Goal: Transaction & Acquisition: Purchase product/service

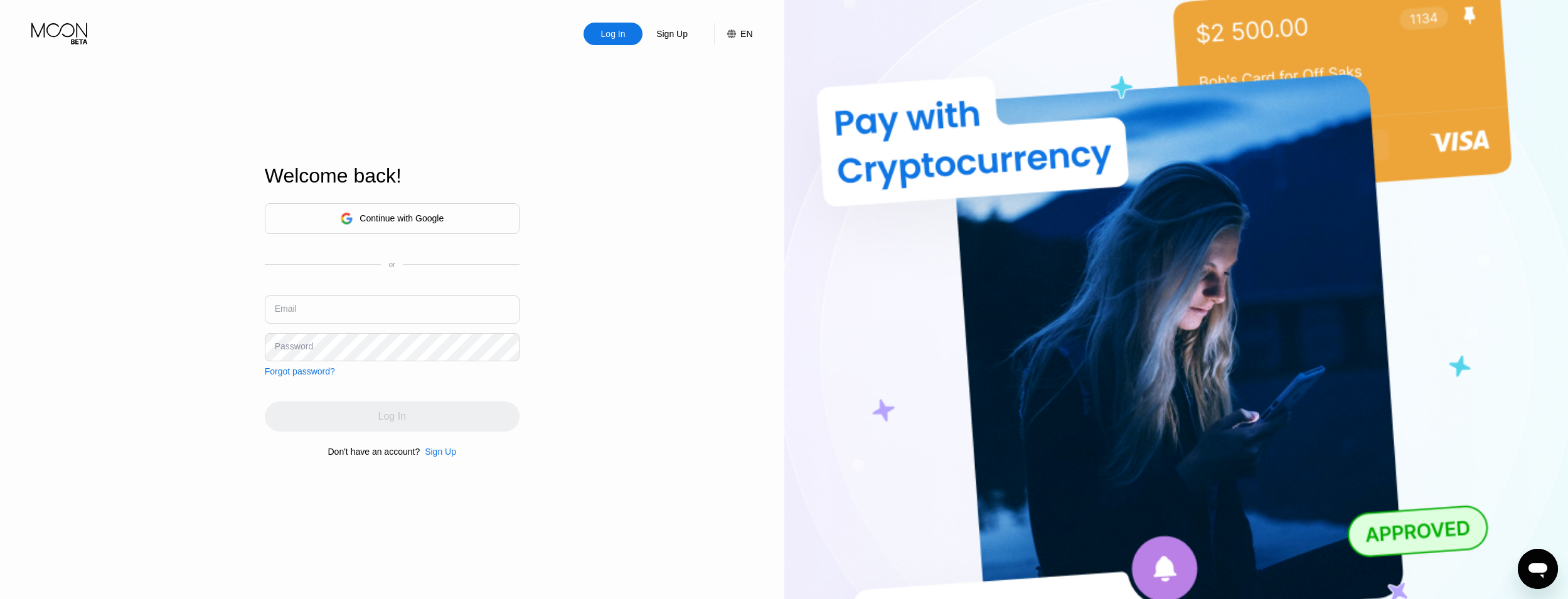
type input "tx0ogkzwze@jkotypc.com"
click at [674, 40] on div "Sign Up" at bounding box center [672, 34] width 34 height 12
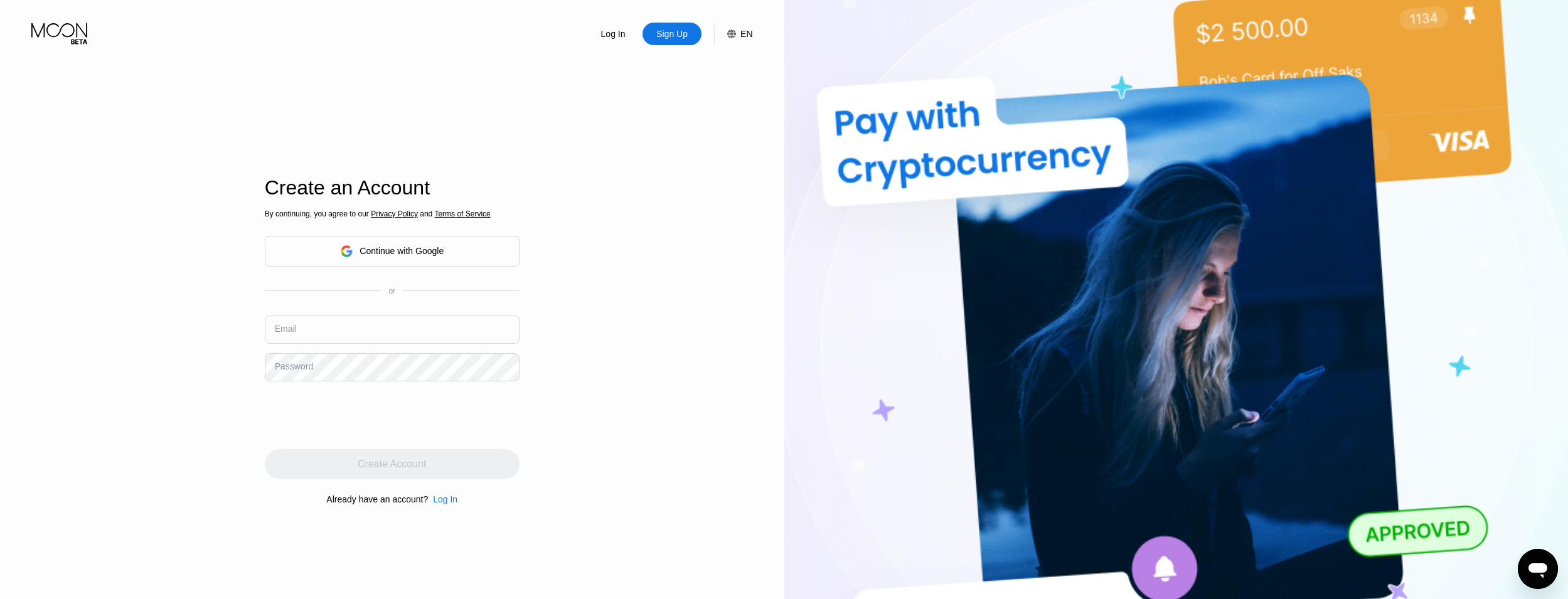
click at [366, 324] on input "text" at bounding box center [392, 329] width 255 height 28
paste input "[EMAIL_ADDRESS][DOMAIN_NAME]"
type input "[EMAIL_ADDRESS][DOMAIN_NAME]"
click at [643, 387] on div "Log In Sign Up EN Language Select an item Save Create an Account By continuing,…" at bounding box center [392, 329] width 784 height 660
click at [616, 366] on div "Log In Sign Up EN Language Select an item Save Create an Account By continuing,…" at bounding box center [392, 329] width 784 height 660
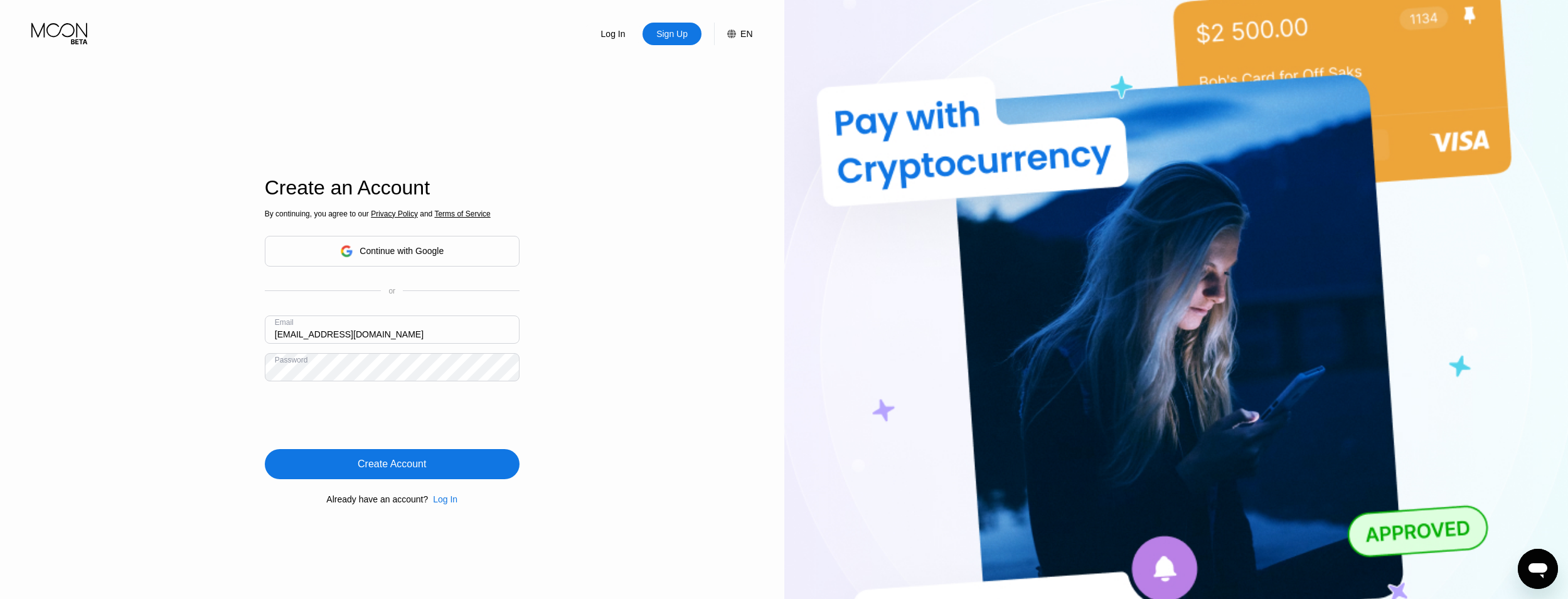
drag, startPoint x: 395, startPoint y: 473, endPoint x: 392, endPoint y: 461, distance: 12.4
click at [394, 471] on div "Create Account" at bounding box center [392, 465] width 68 height 12
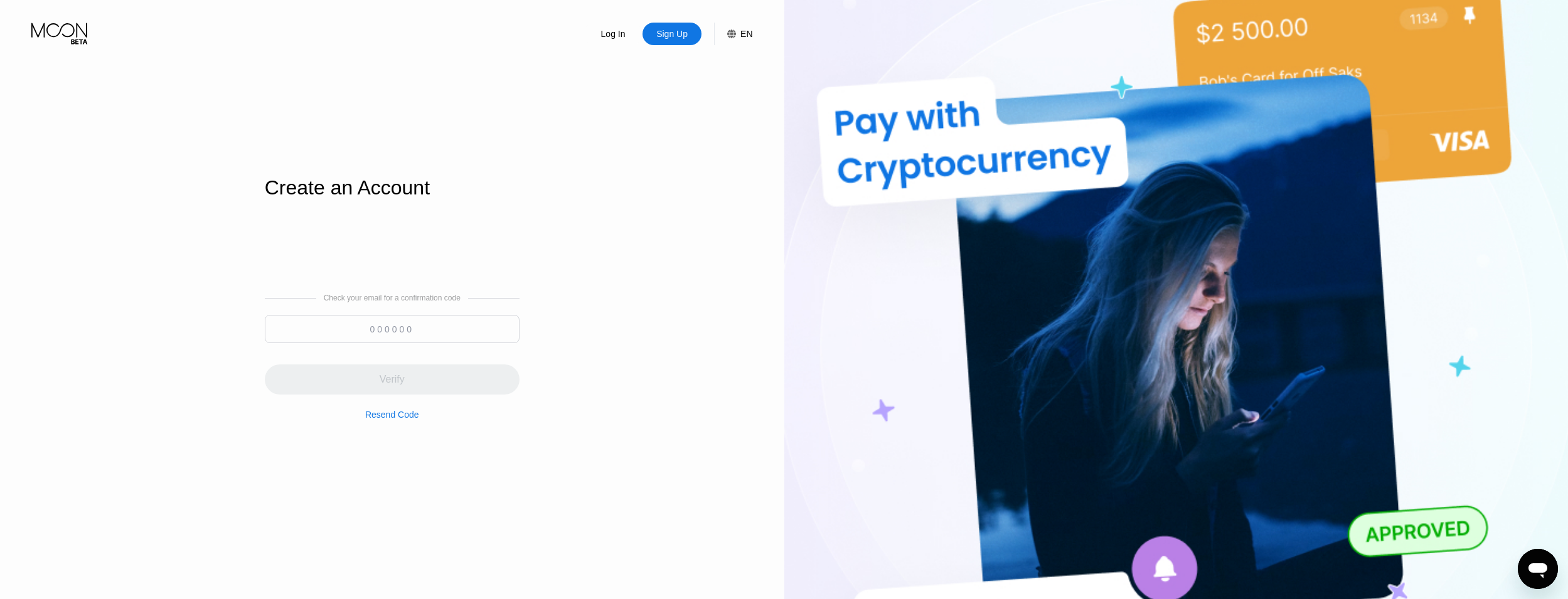
click at [612, 39] on div "Log In" at bounding box center [613, 34] width 27 height 12
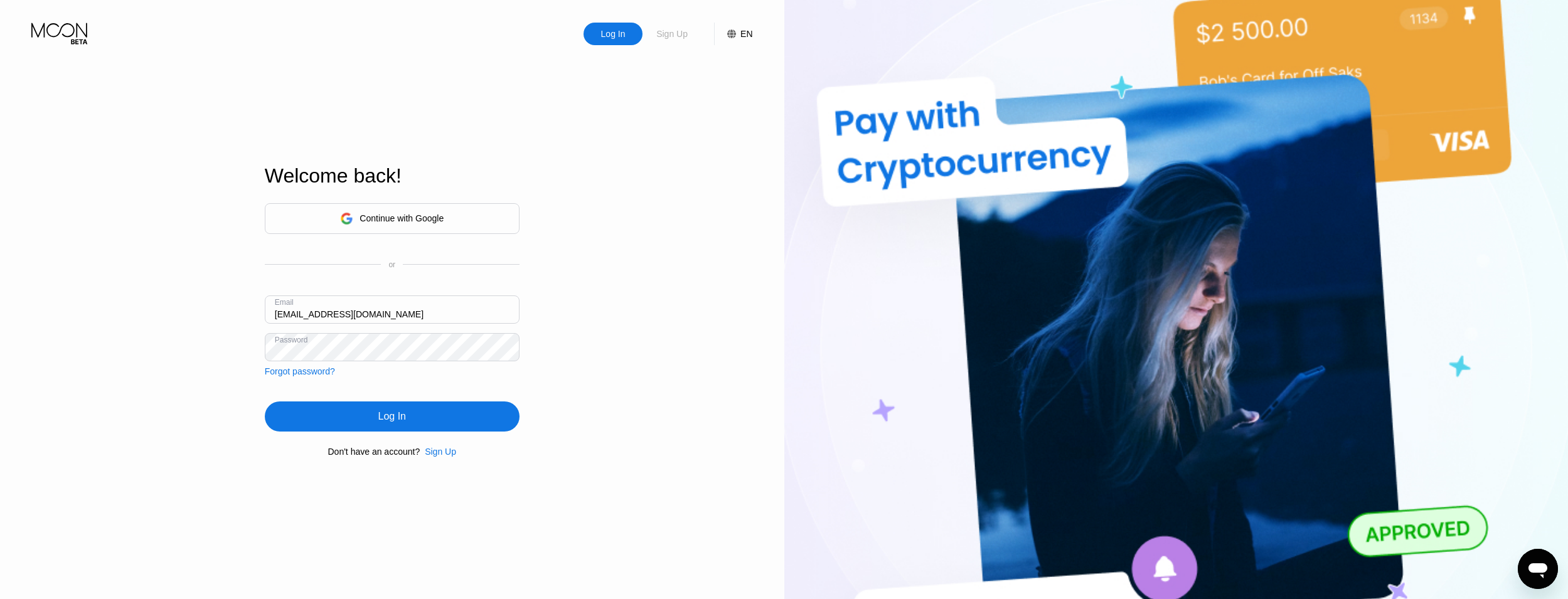
click at [675, 38] on div "Sign Up" at bounding box center [672, 34] width 34 height 12
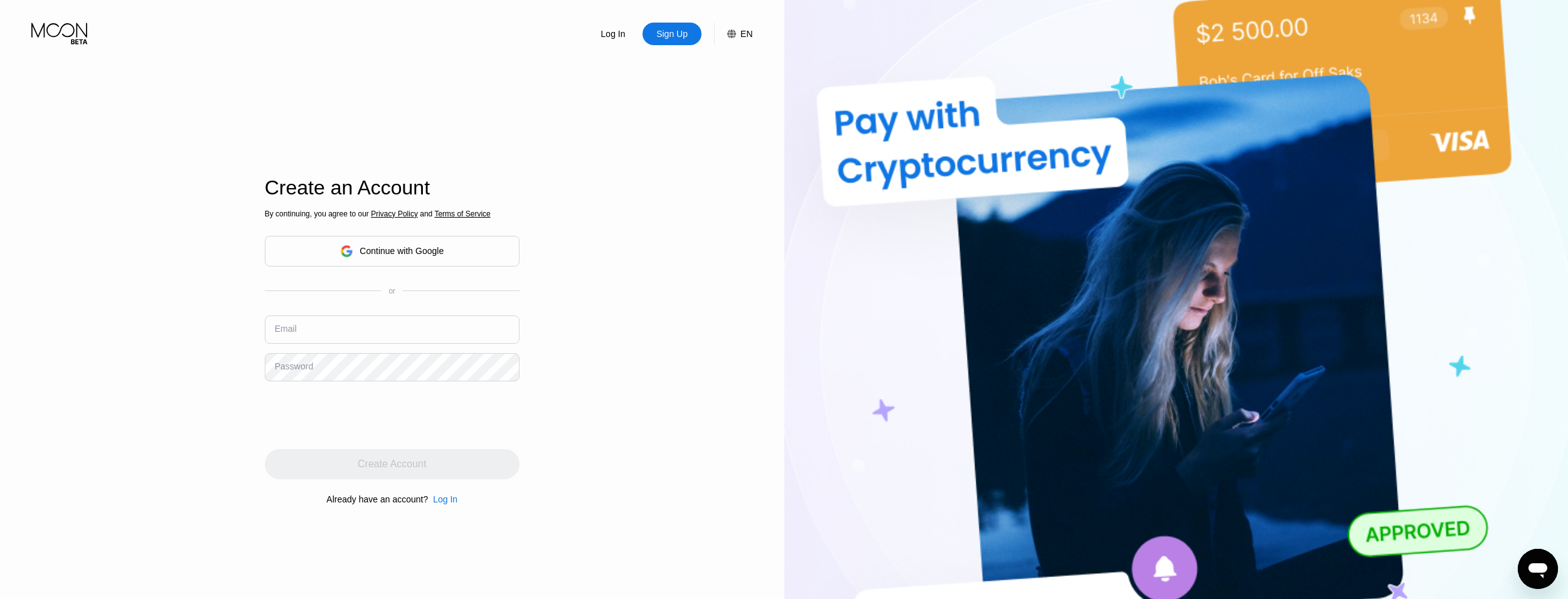
click at [362, 320] on input "text" at bounding box center [392, 329] width 255 height 28
paste input "[EMAIL_ADDRESS][DOMAIN_NAME]"
type input "[EMAIL_ADDRESS][DOMAIN_NAME]"
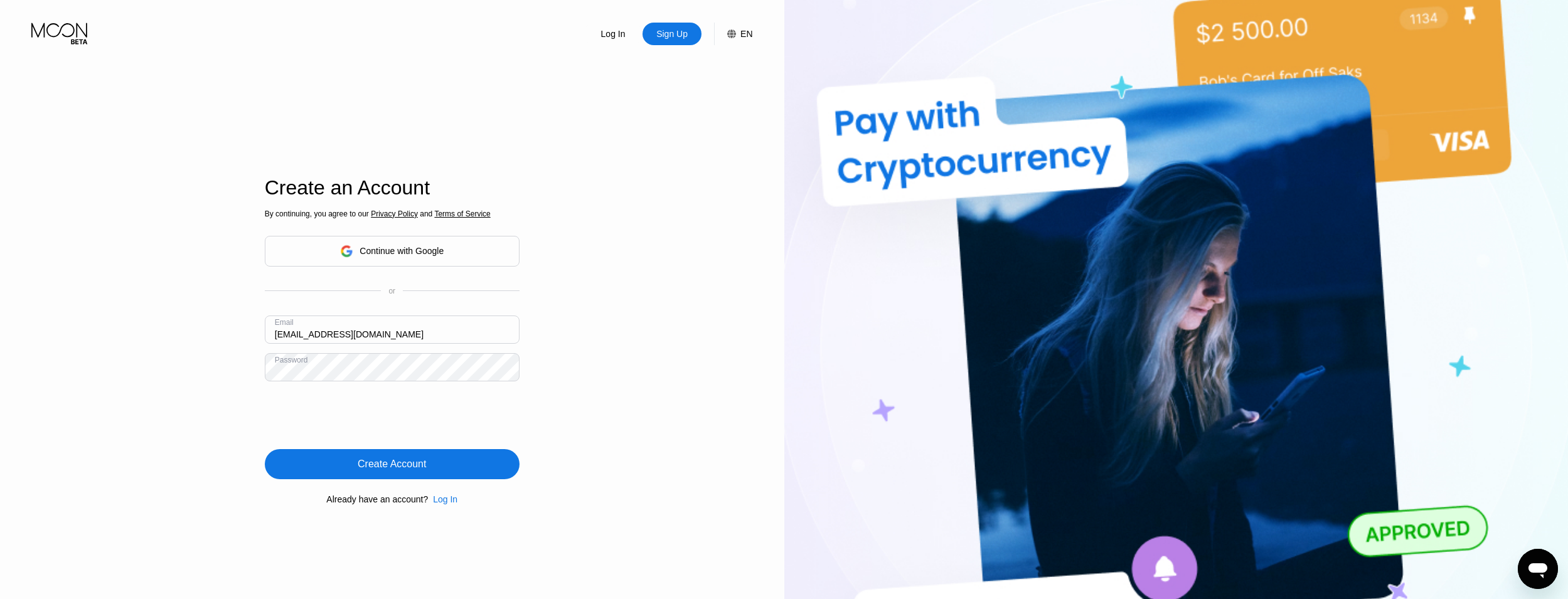
click at [405, 470] on div "Create Account" at bounding box center [392, 465] width 68 height 12
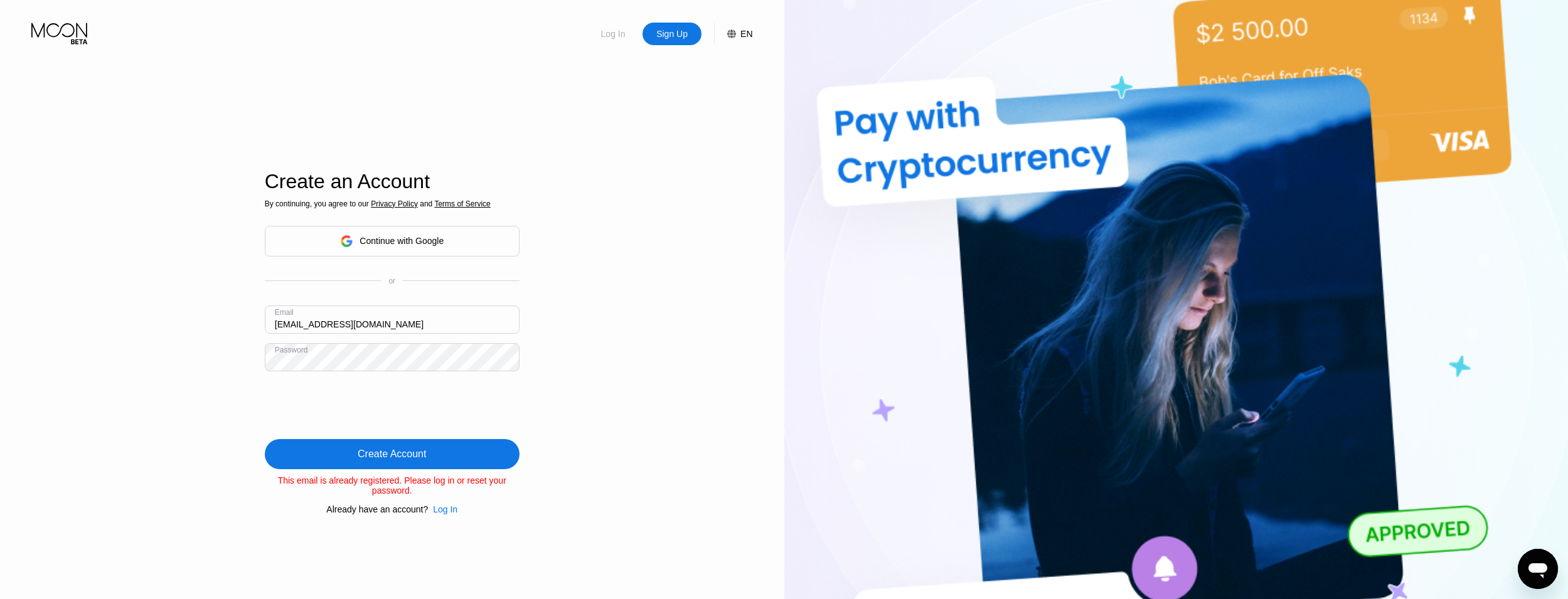
click at [614, 36] on div "Log In" at bounding box center [613, 34] width 27 height 12
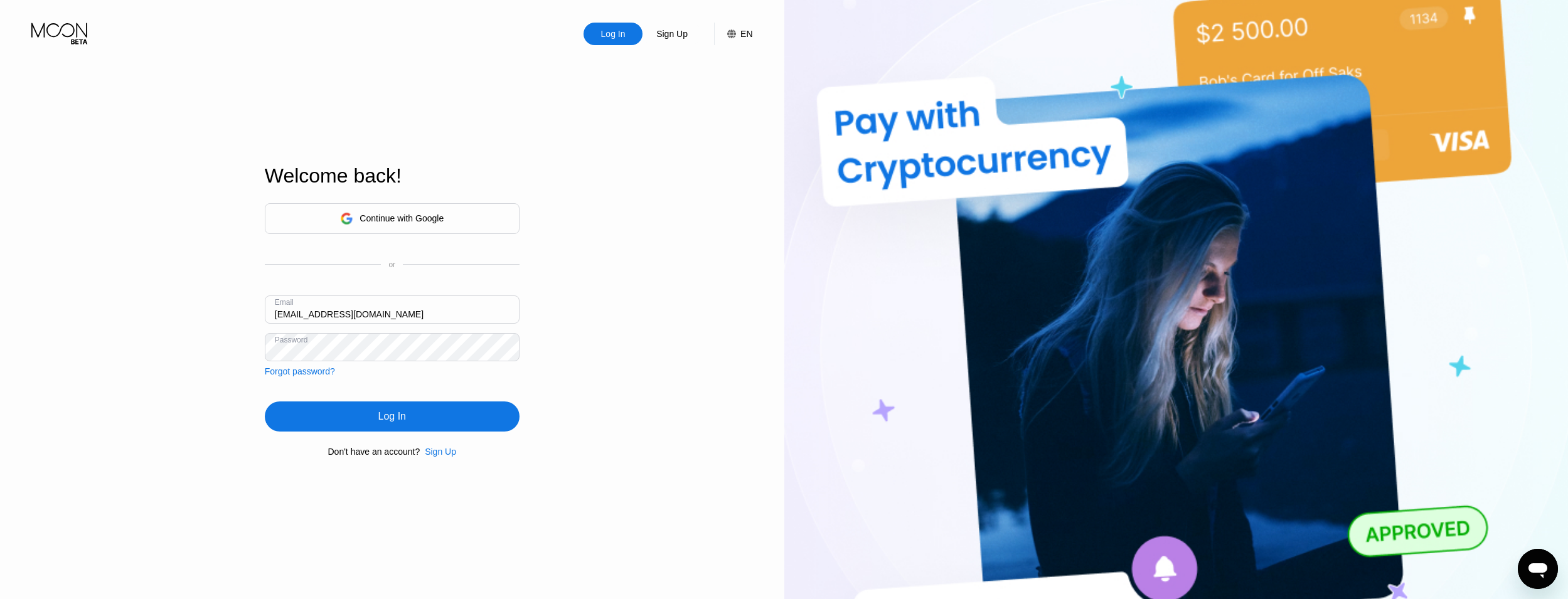
click at [669, 40] on div "Sign Up" at bounding box center [672, 34] width 34 height 12
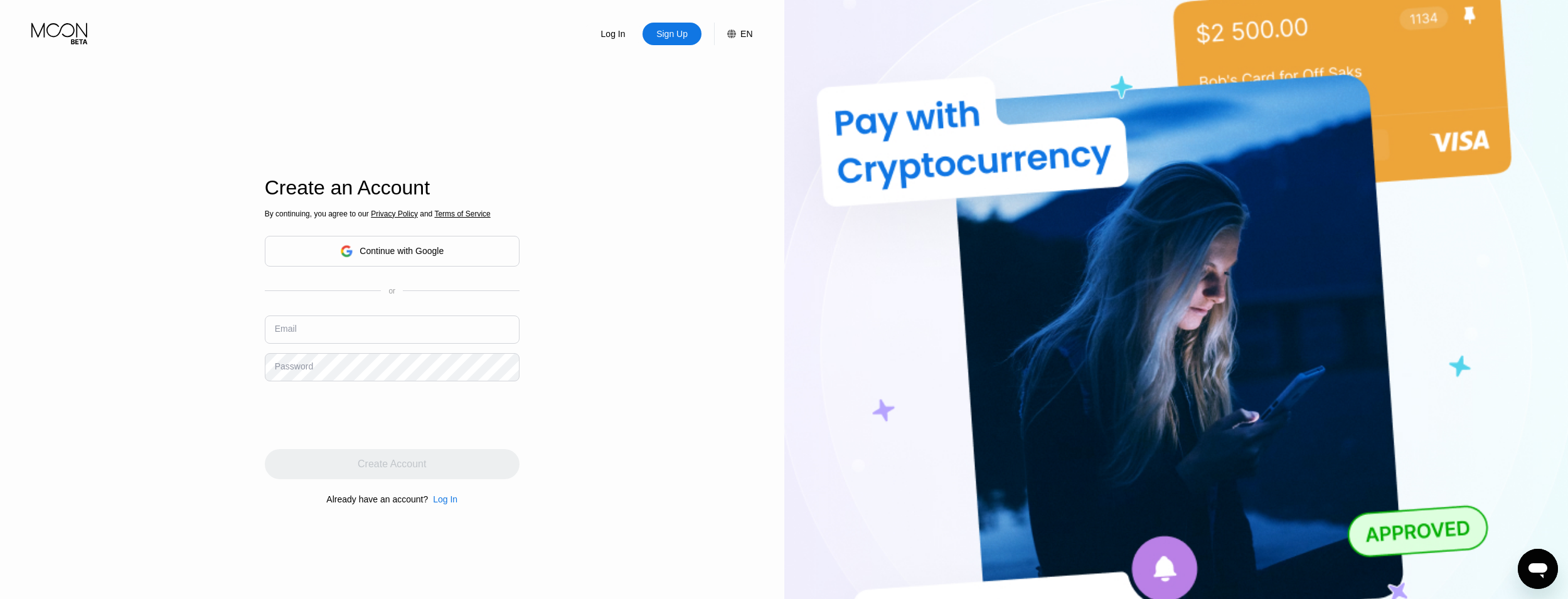
click at [609, 51] on div "Log In Sign Up EN Language Select an item Save Create an Account By continuing,…" at bounding box center [392, 329] width 784 height 660
click at [613, 42] on div "Log In" at bounding box center [613, 33] width 59 height 22
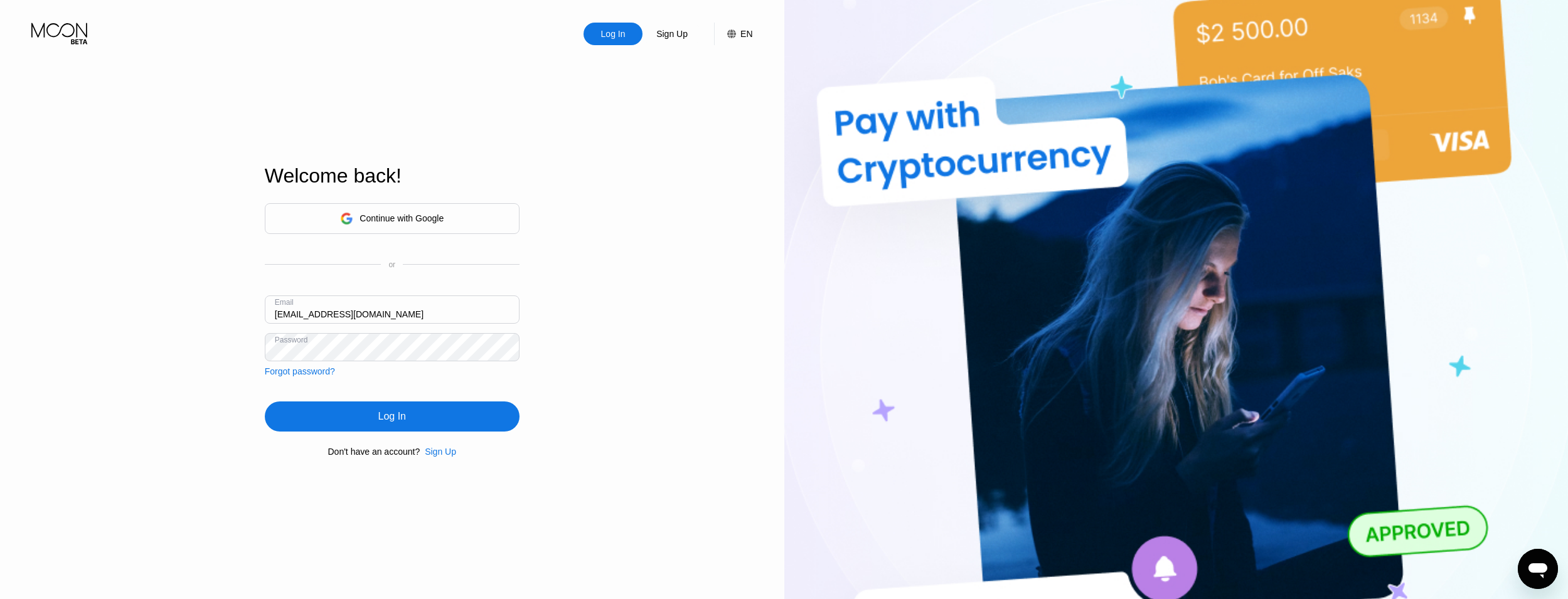
click at [396, 311] on input "tx0ogkzwze@jkotypc.com" at bounding box center [392, 309] width 255 height 28
paste input "vs0qj1s8ef@ibolinva"
type input "[EMAIL_ADDRESS][DOMAIN_NAME]"
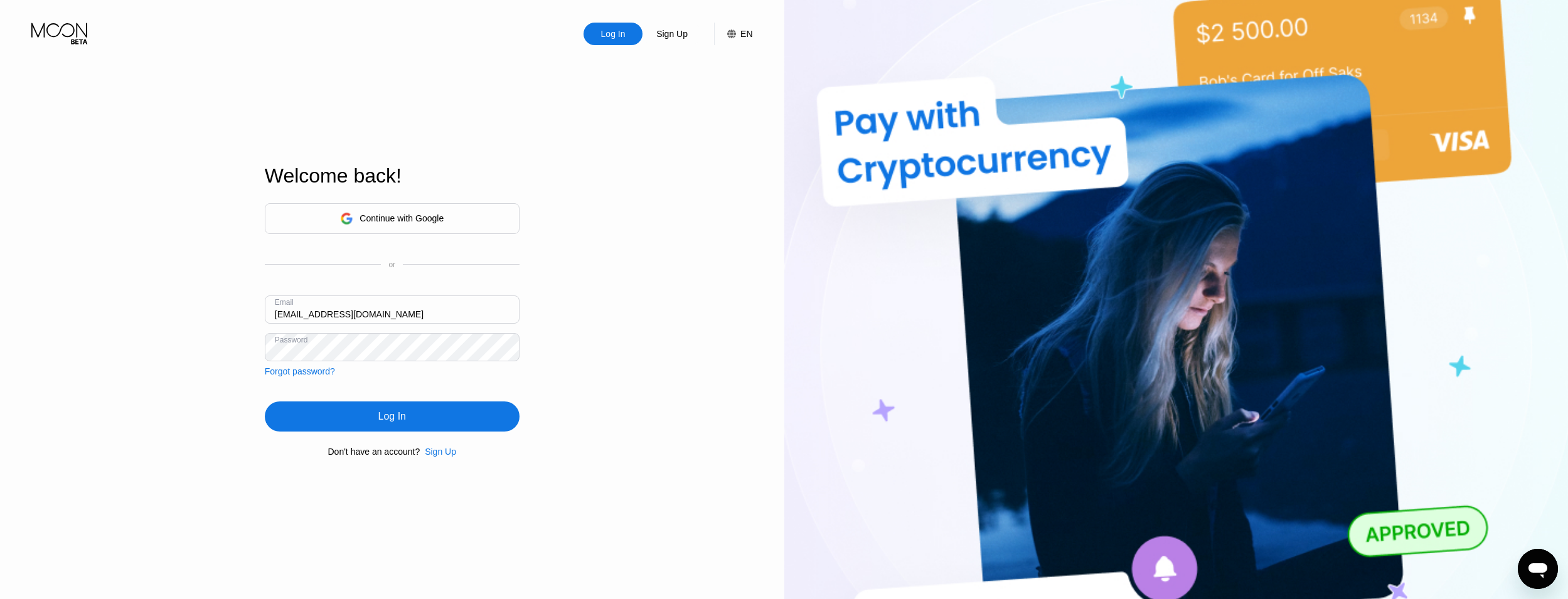
click at [448, 407] on div "Log In" at bounding box center [392, 416] width 255 height 30
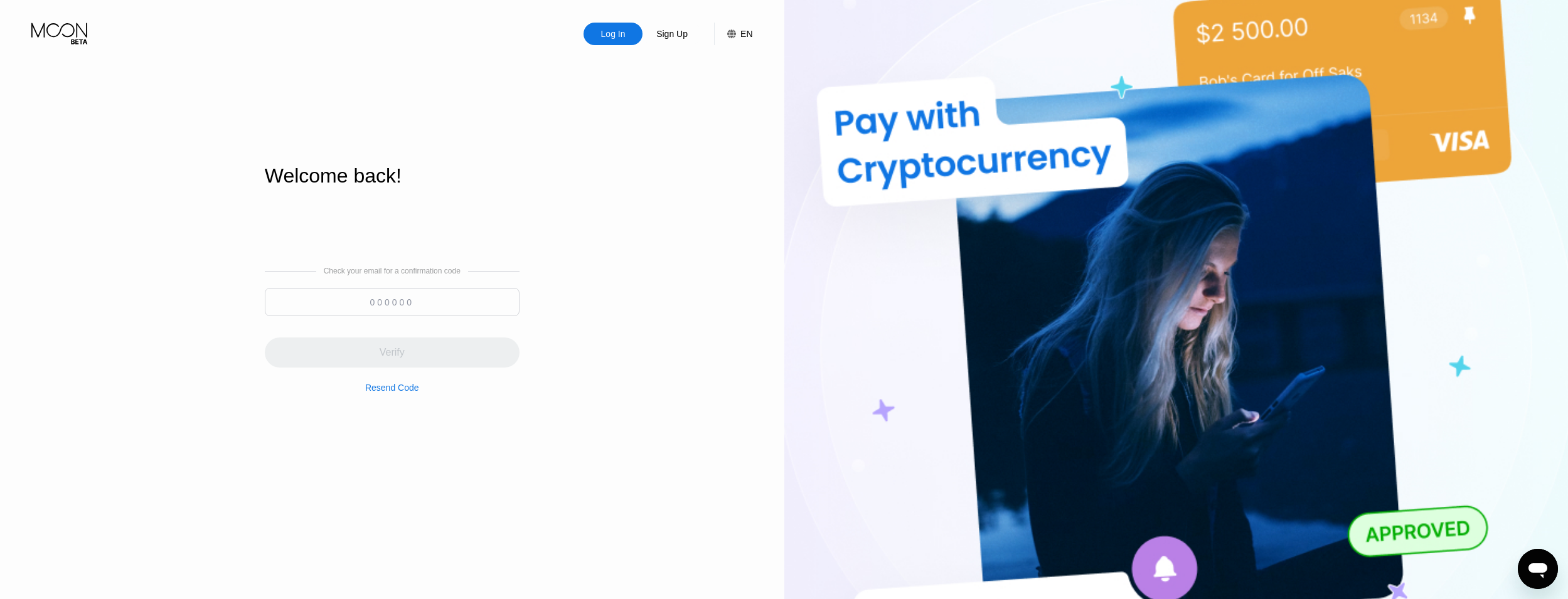
click at [386, 308] on input at bounding box center [392, 302] width 255 height 28
click at [395, 351] on div "Verify" at bounding box center [392, 352] width 25 height 12
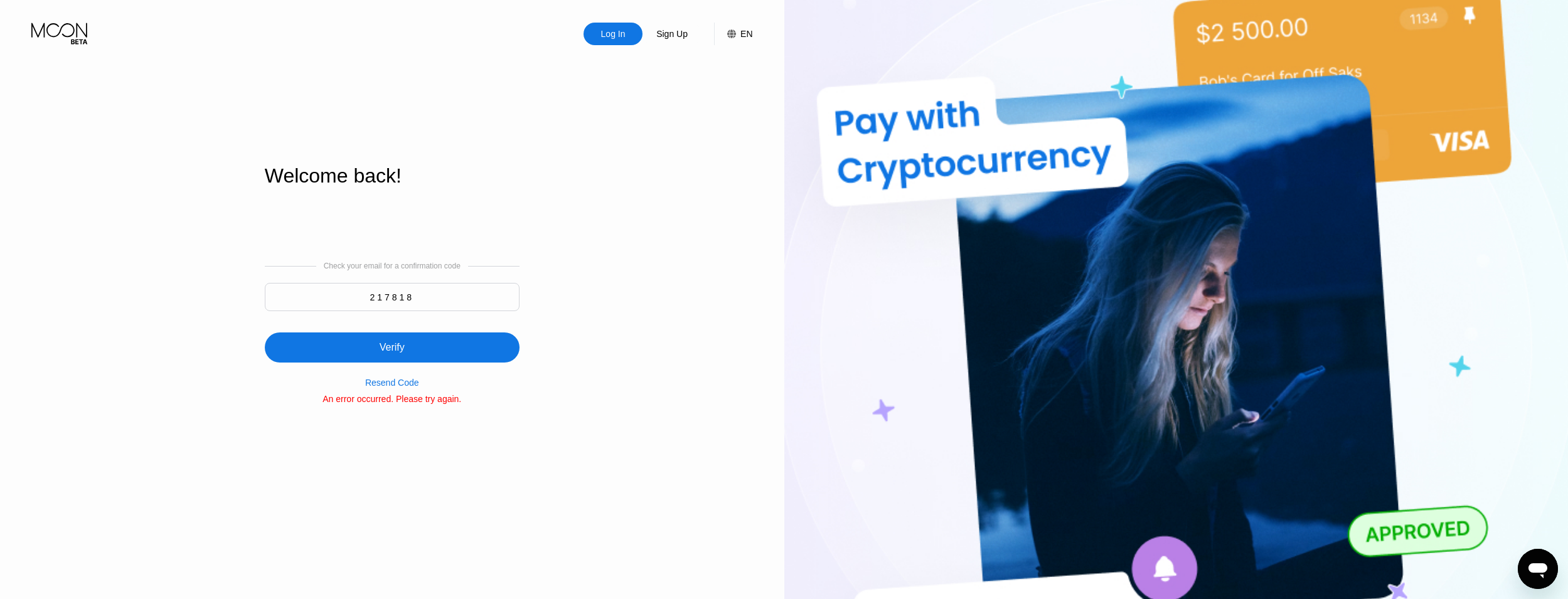
click at [396, 300] on input "217818" at bounding box center [392, 297] width 255 height 28
type input "275491"
click at [355, 346] on div "Verify" at bounding box center [392, 347] width 255 height 30
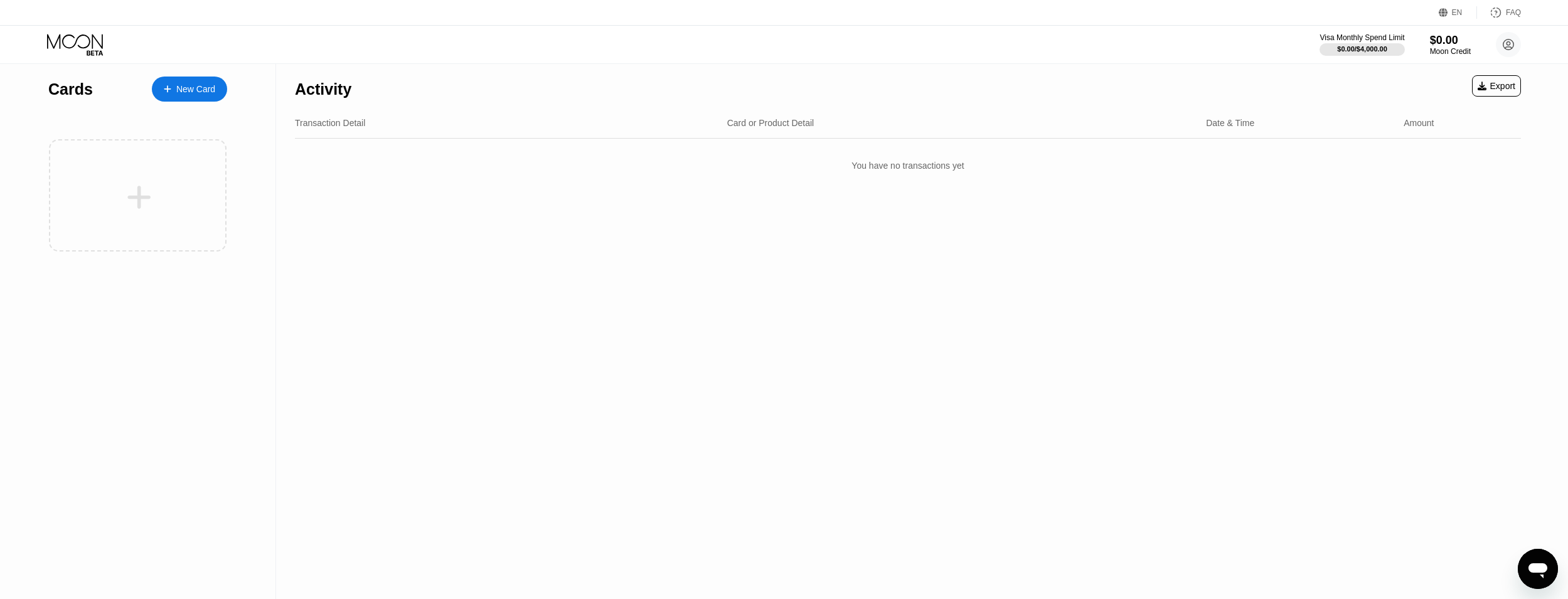
click at [184, 98] on div "New Card" at bounding box center [190, 89] width 75 height 25
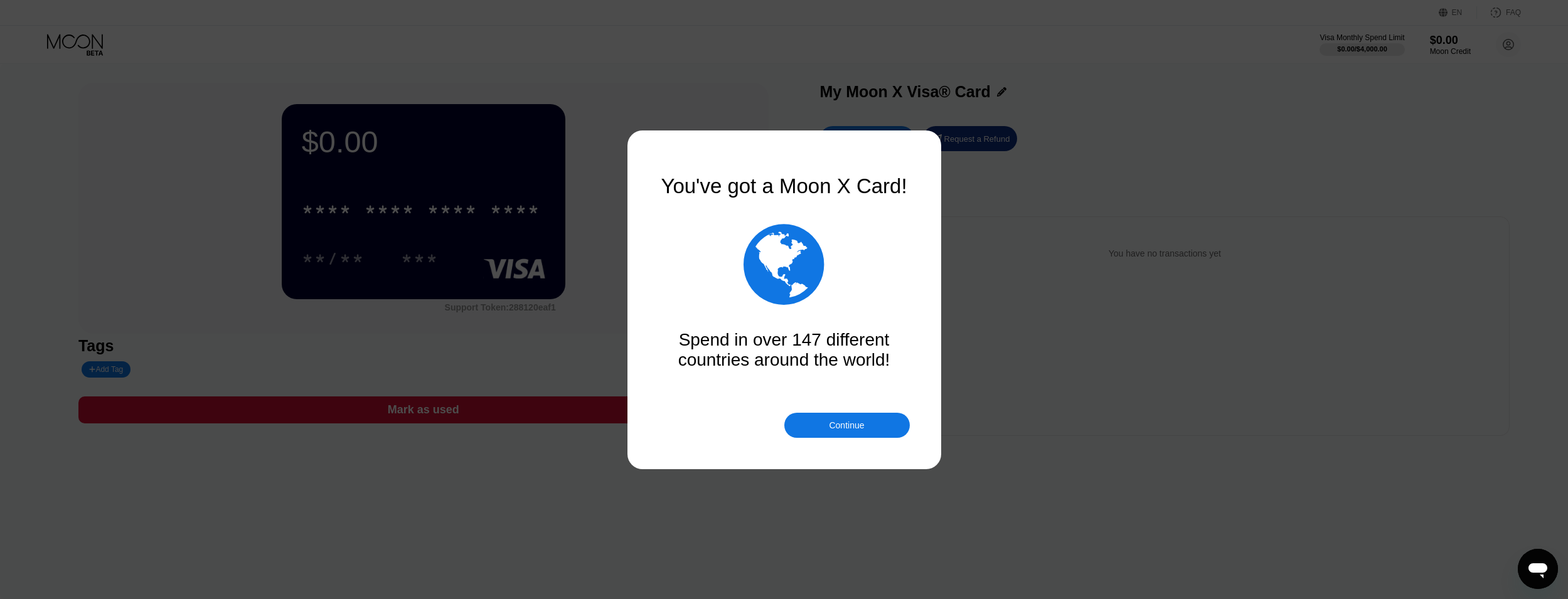
click at [823, 428] on div "Continue" at bounding box center [846, 425] width 125 height 25
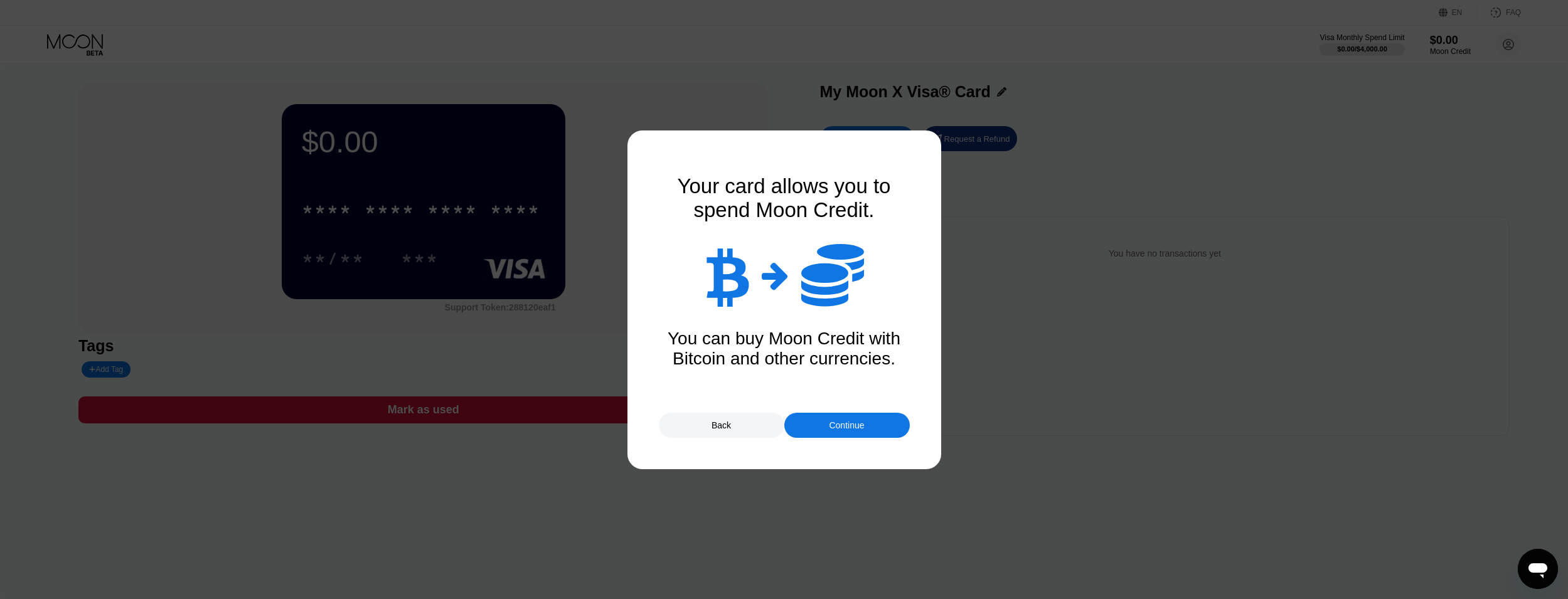
click at [823, 423] on div "Continue" at bounding box center [846, 425] width 125 height 25
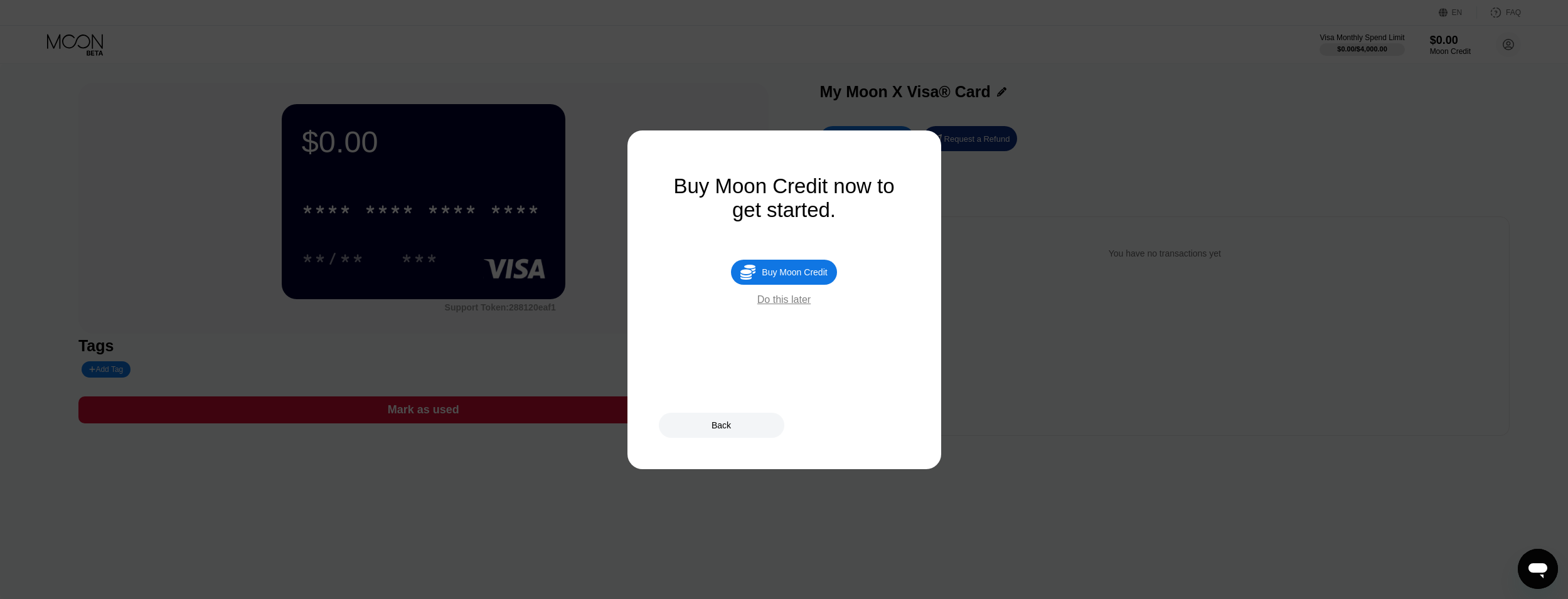
click at [796, 306] on div "Do this later" at bounding box center [783, 300] width 53 height 12
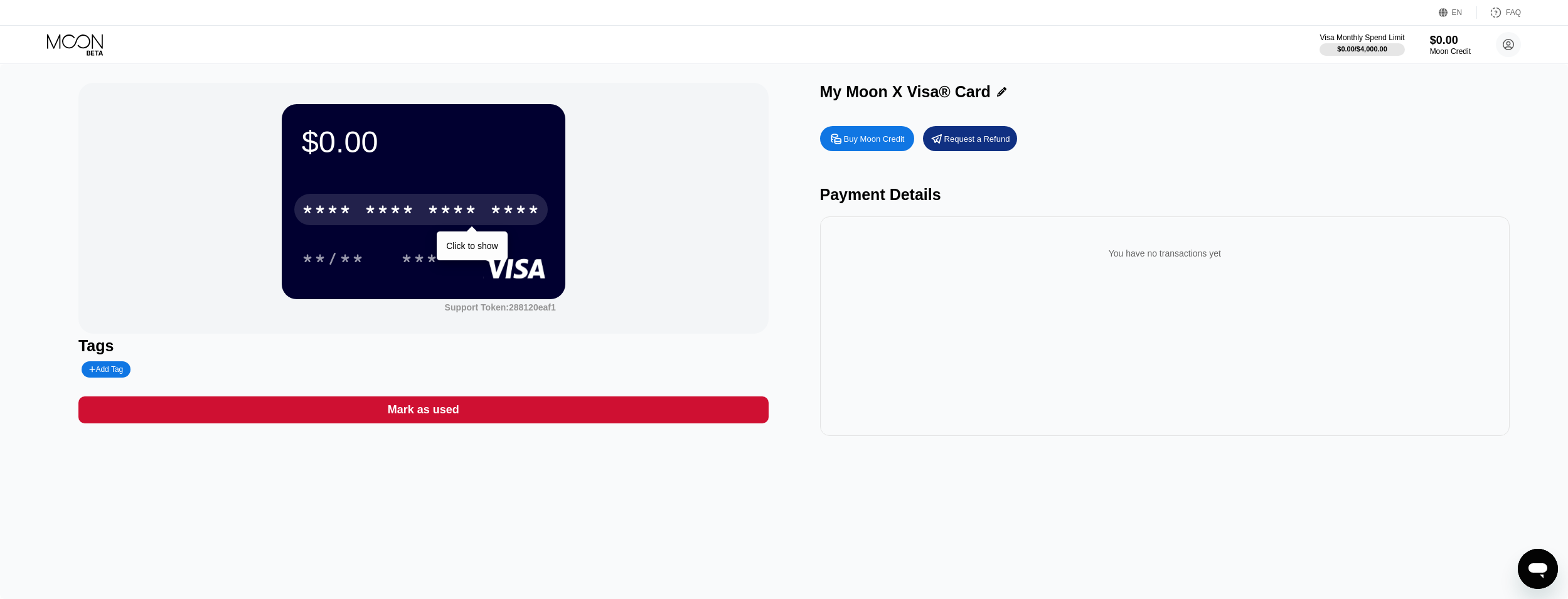
click at [475, 208] on div "* * * *" at bounding box center [452, 211] width 50 height 20
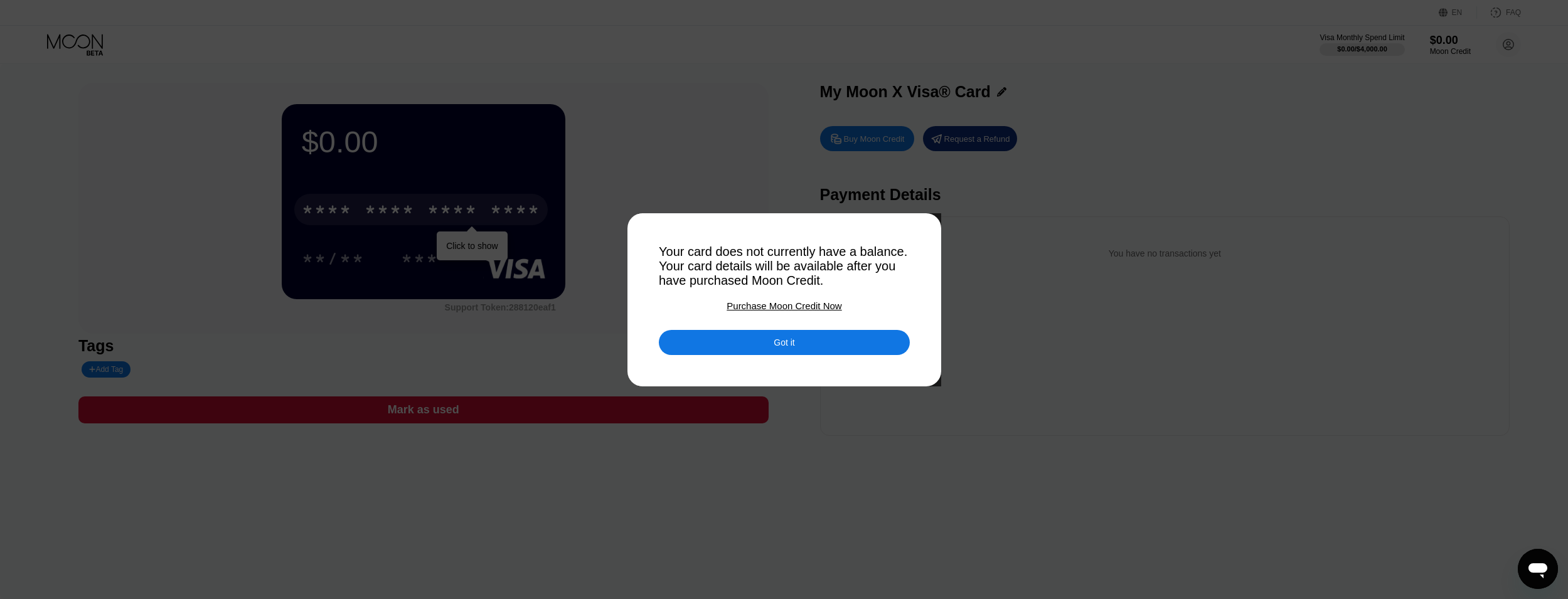
click at [761, 337] on div "Got it" at bounding box center [784, 343] width 251 height 25
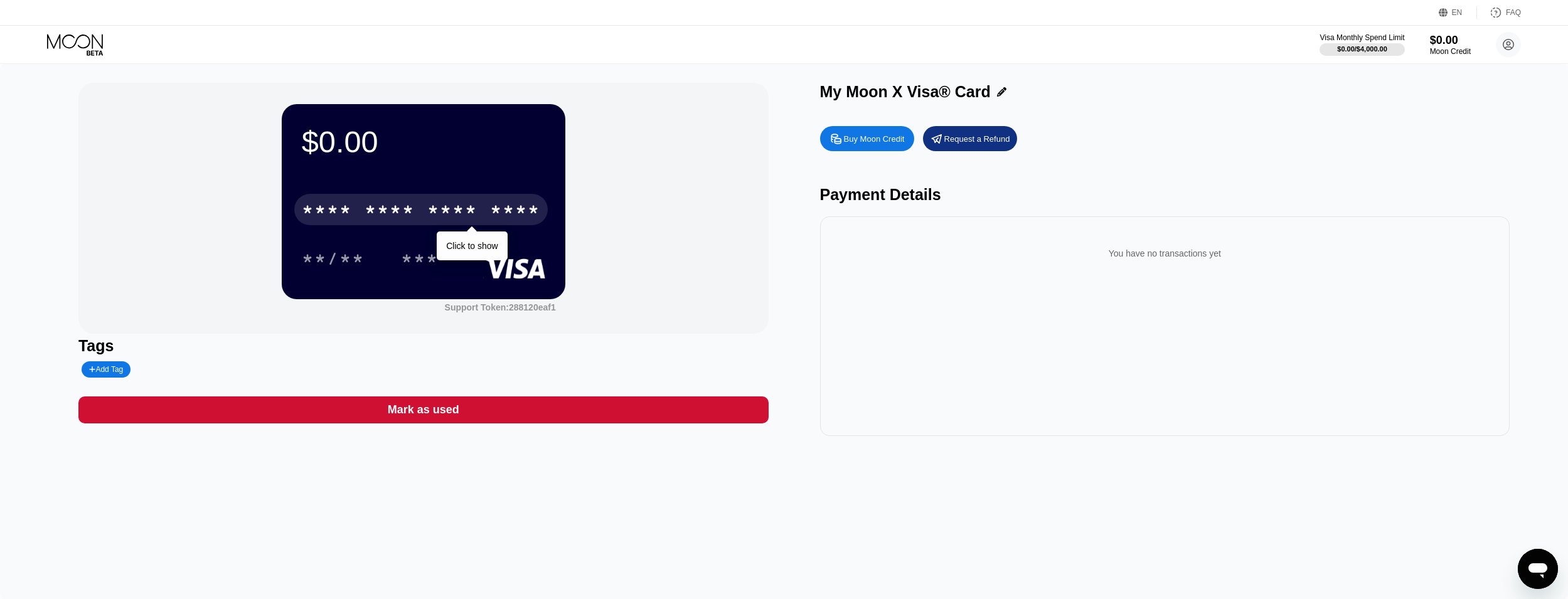
click at [521, 227] on div "* * * * * * * * * * * * **** Click to show" at bounding box center [423, 206] width 243 height 43
click at [514, 219] on div "****" at bounding box center [514, 211] width 50 height 20
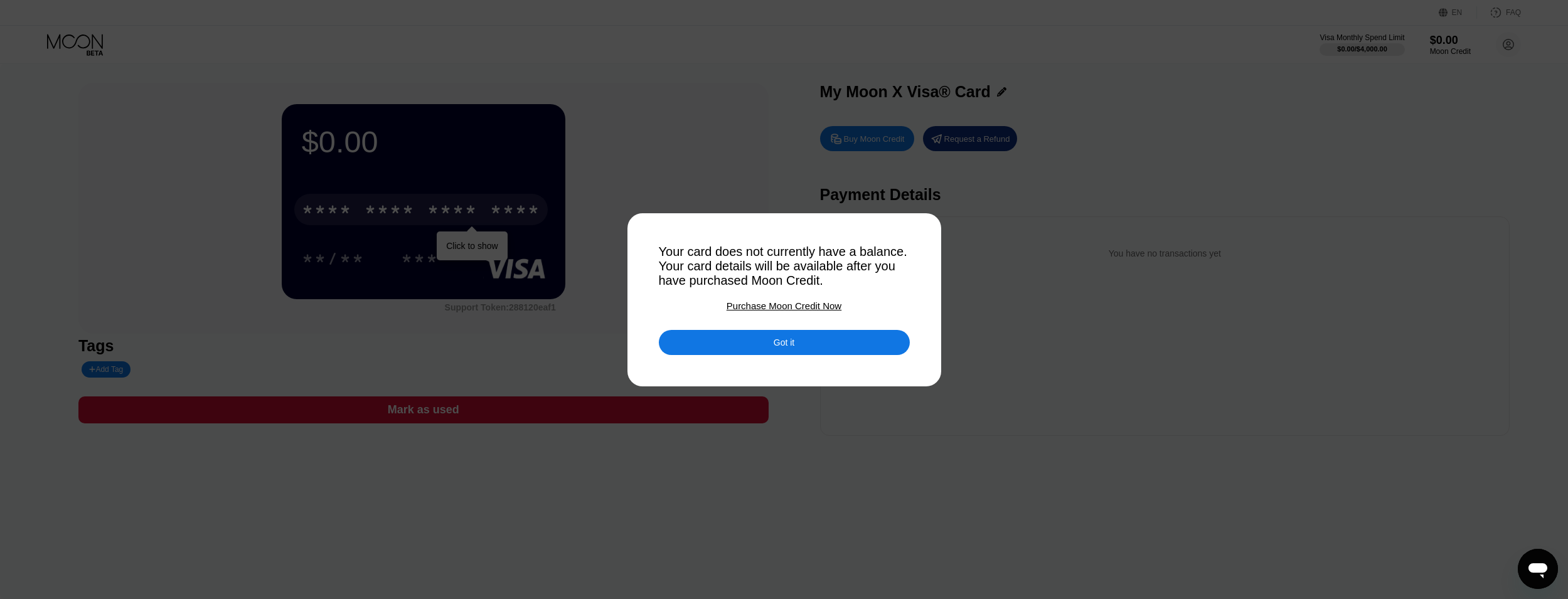
click at [798, 311] on div "Purchase Moon Credit Now" at bounding box center [784, 306] width 115 height 11
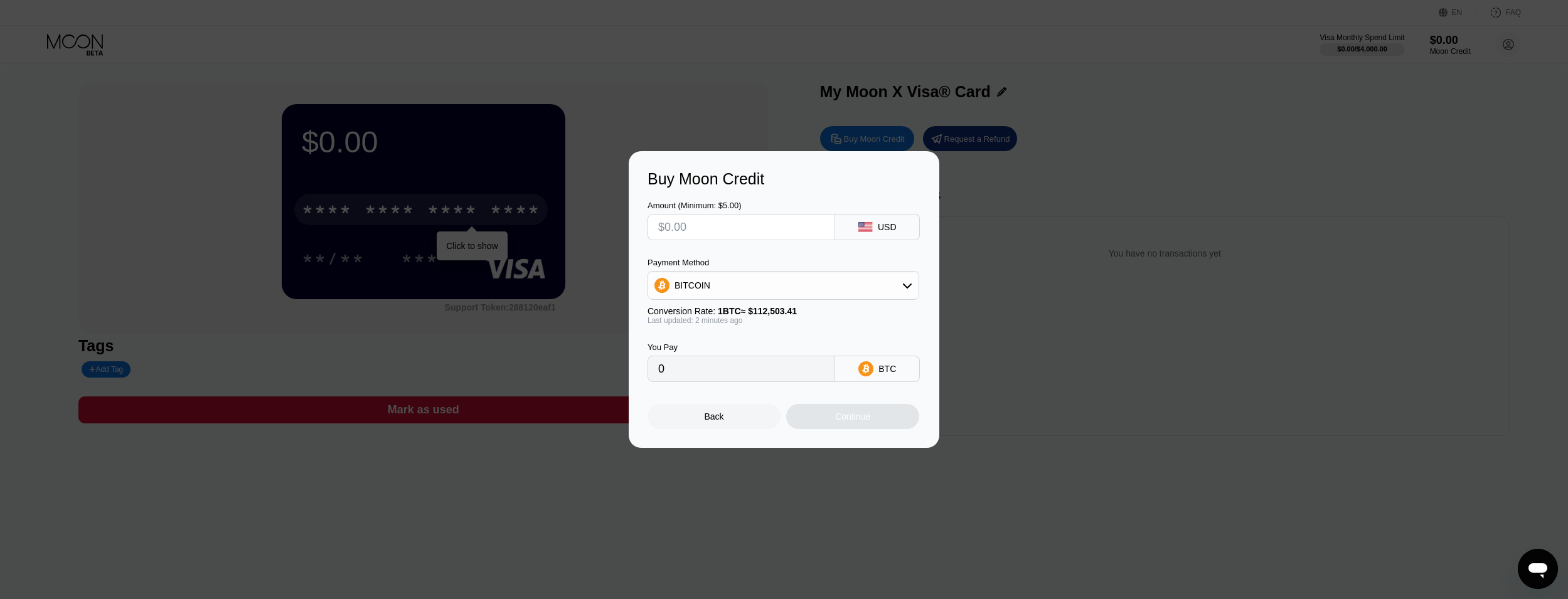
click at [739, 228] on input "text" at bounding box center [741, 227] width 167 height 25
type input "$6"
type input "0.00005334"
type input "$6"
click at [816, 297] on div "BITCOIN" at bounding box center [783, 285] width 270 height 25
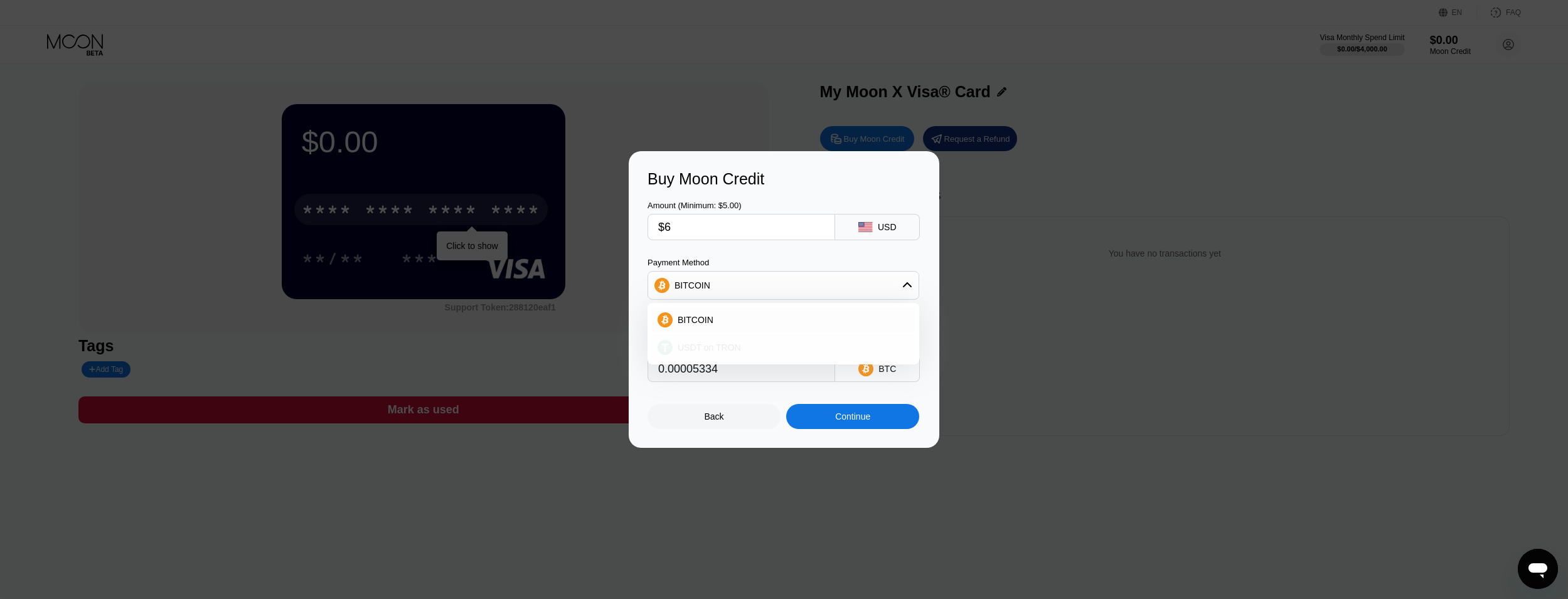
click at [736, 343] on div "USDT on TRON" at bounding box center [791, 347] width 237 height 10
type input "6.06"
click at [867, 422] on div "Continue" at bounding box center [853, 416] width 35 height 10
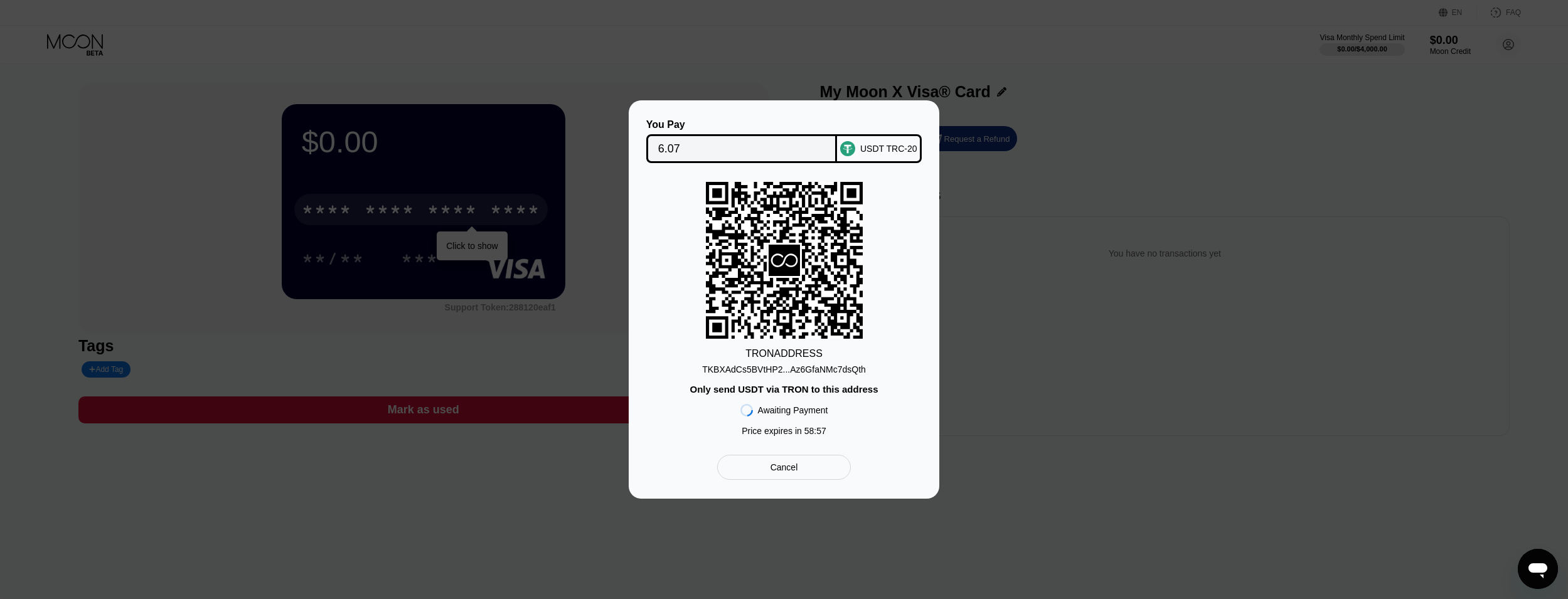
click at [810, 372] on div "TKBXAdCs5BVtHP2...Az6GfaNMc7dsQth" at bounding box center [783, 369] width 164 height 10
click at [782, 362] on div "TKBXAdCs5BVtHP2...Az6GfaNMc7dsQth" at bounding box center [783, 367] width 164 height 15
click at [777, 373] on div "TKBXAdCs5BVtHP2...Az6GfaNMc7dsQth" at bounding box center [783, 369] width 164 height 10
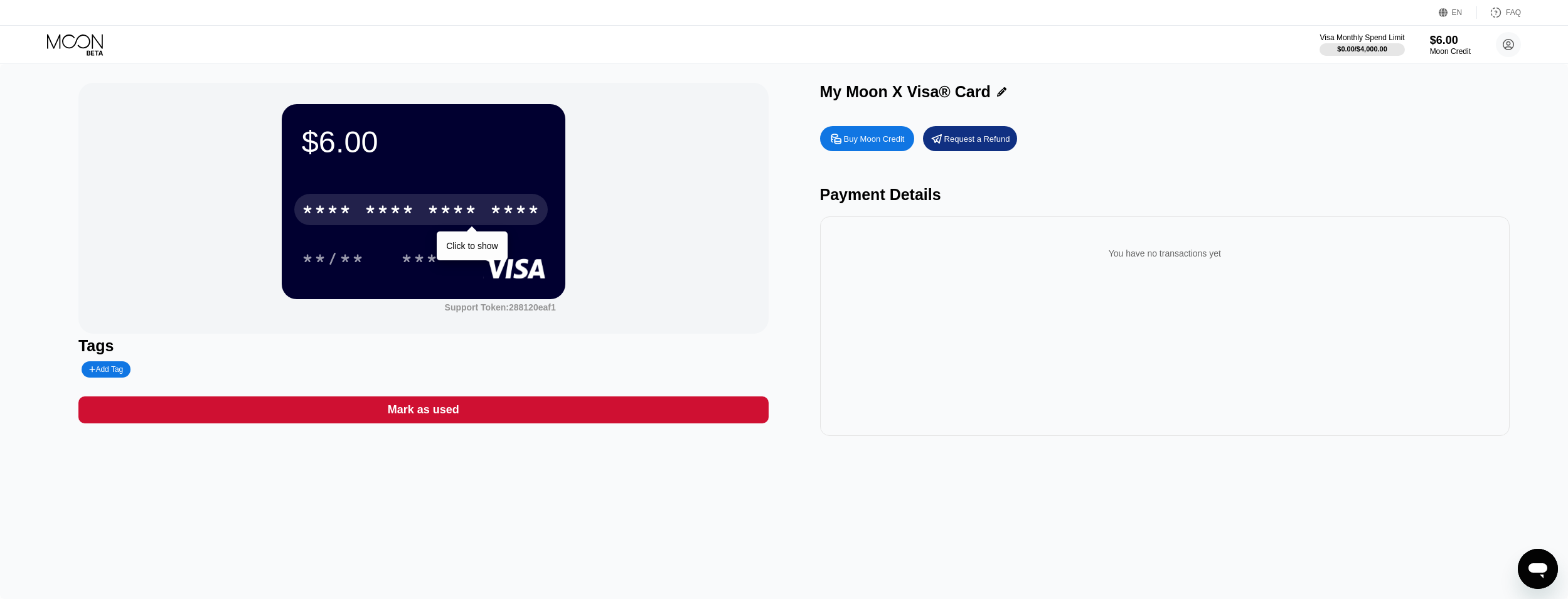
click at [466, 218] on div "* * * *" at bounding box center [452, 211] width 50 height 20
click at [418, 207] on div "* * * * * * * * * * * * 8804" at bounding box center [421, 210] width 253 height 31
click at [453, 221] on div "2381" at bounding box center [452, 211] width 50 height 20
click at [453, 220] on div "* * * *" at bounding box center [452, 211] width 50 height 20
click at [453, 220] on div "2381" at bounding box center [452, 211] width 50 height 20
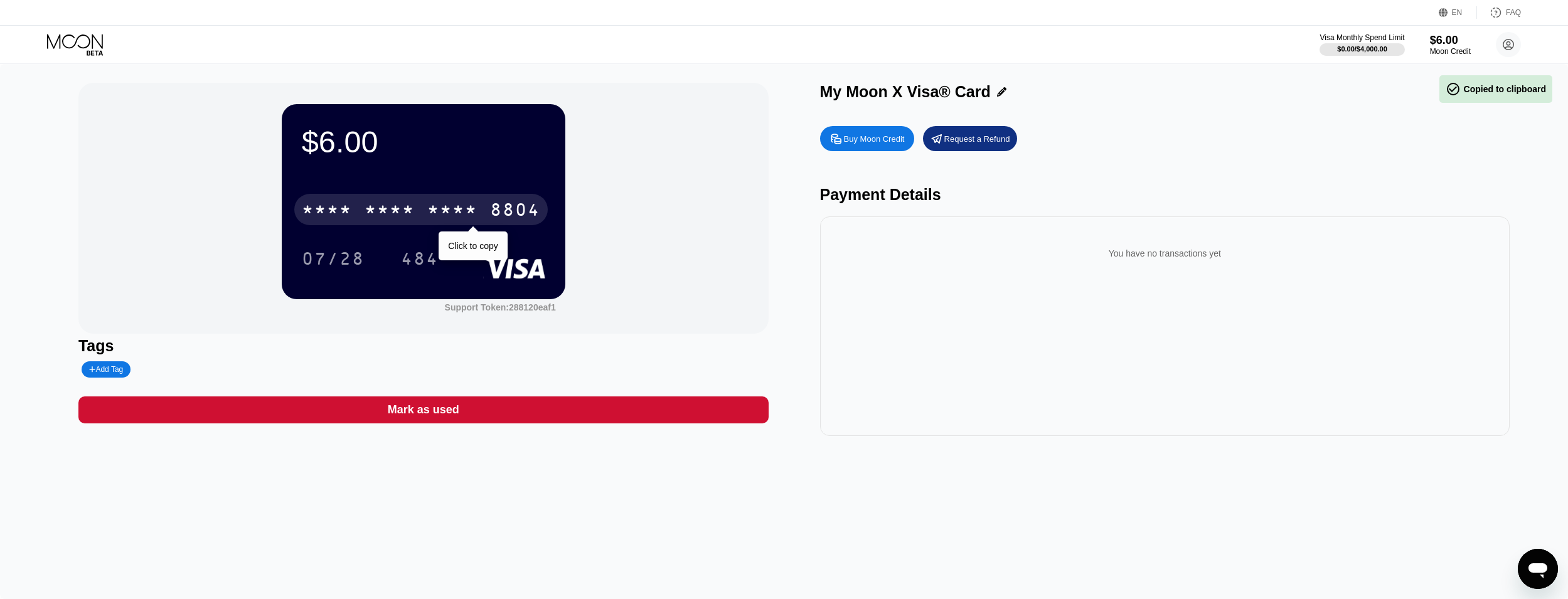
click at [453, 220] on div "* * * *" at bounding box center [452, 211] width 50 height 20
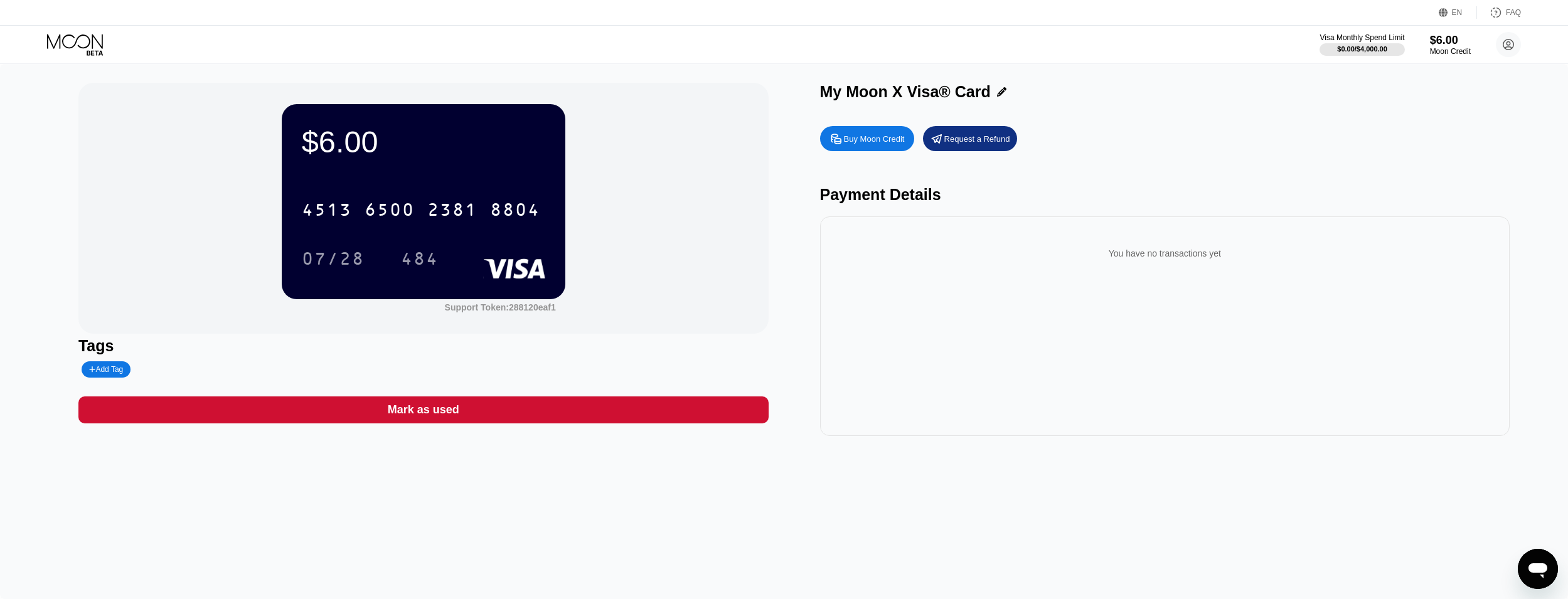
click at [379, 218] on div "6500" at bounding box center [389, 211] width 50 height 20
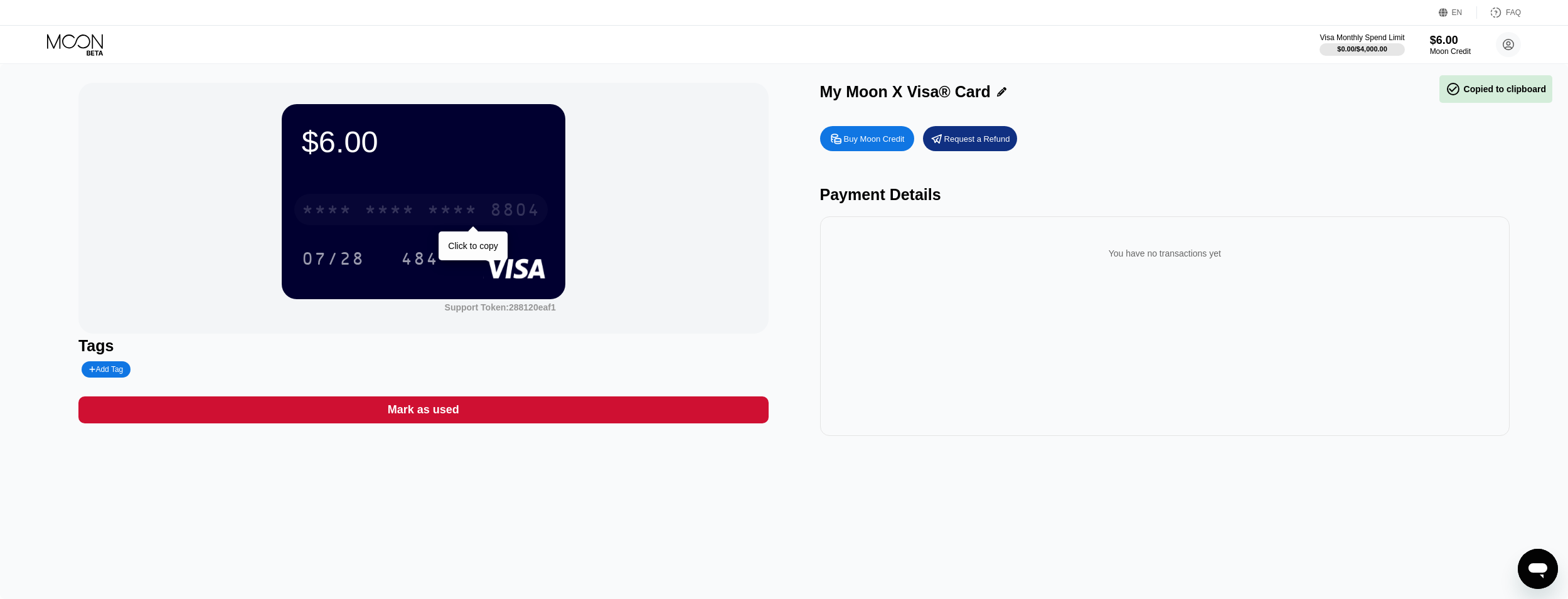
click at [379, 218] on div "* * * *" at bounding box center [389, 211] width 50 height 20
click at [485, 221] on div "4513 6500 2381 8804" at bounding box center [421, 210] width 253 height 31
click at [485, 222] on div "* * * * * * * * * * * * 8804" at bounding box center [421, 210] width 253 height 31
